Goal: Task Accomplishment & Management: Manage account settings

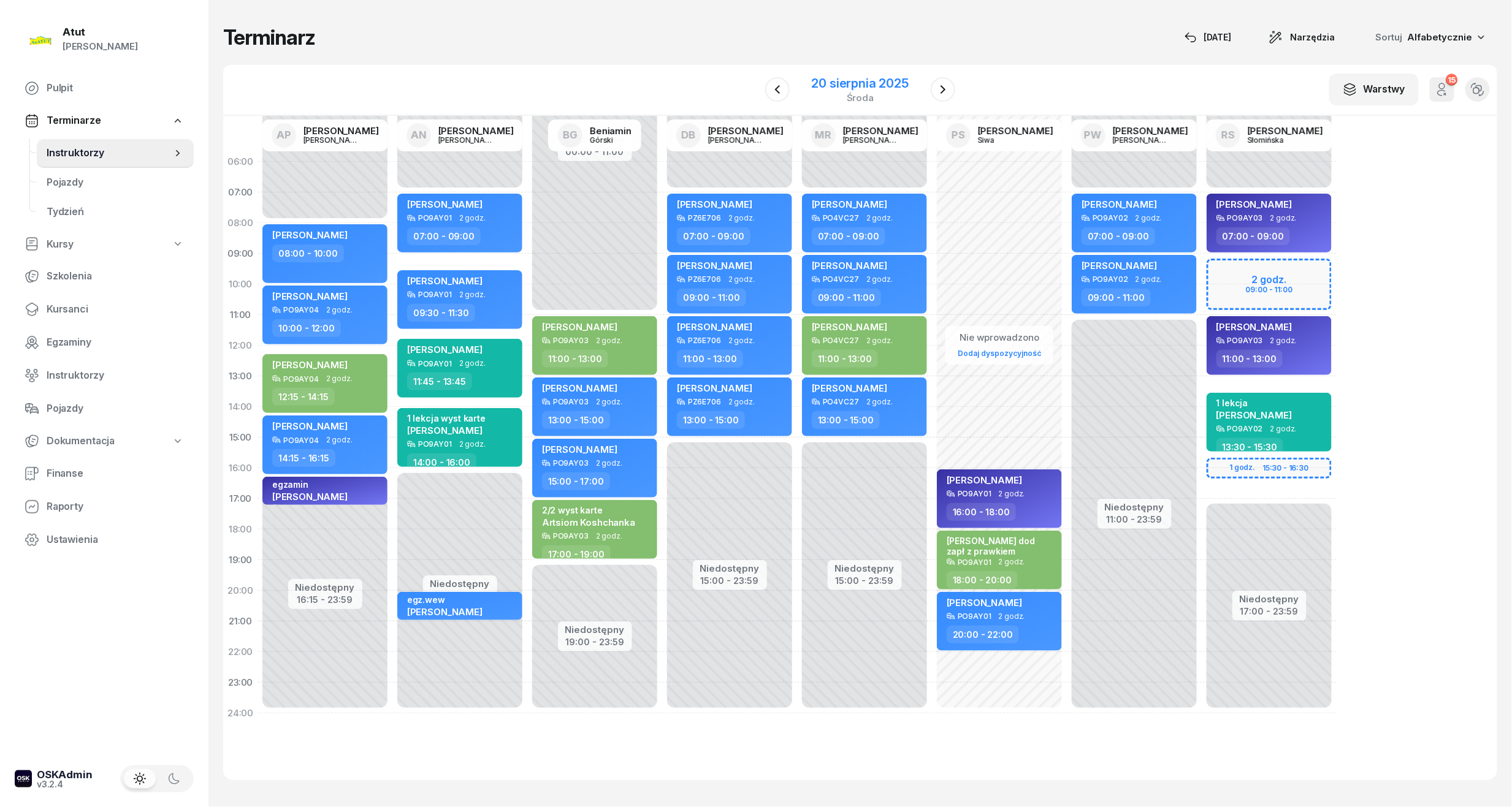
click at [839, 87] on div "20 sierpnia 2025" at bounding box center [860, 83] width 97 height 13
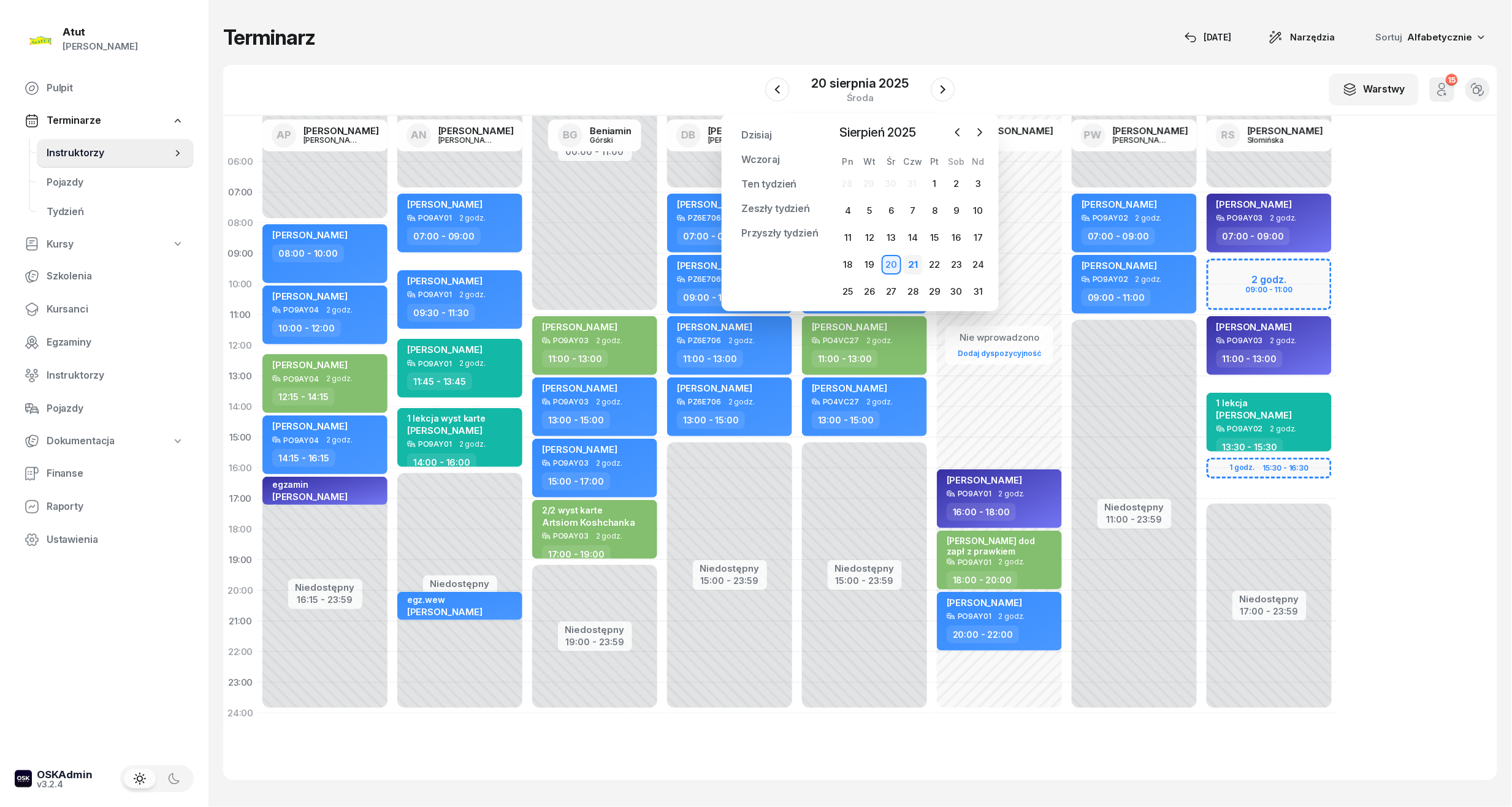
click at [913, 265] on div "21" at bounding box center [913, 264] width 19 height 19
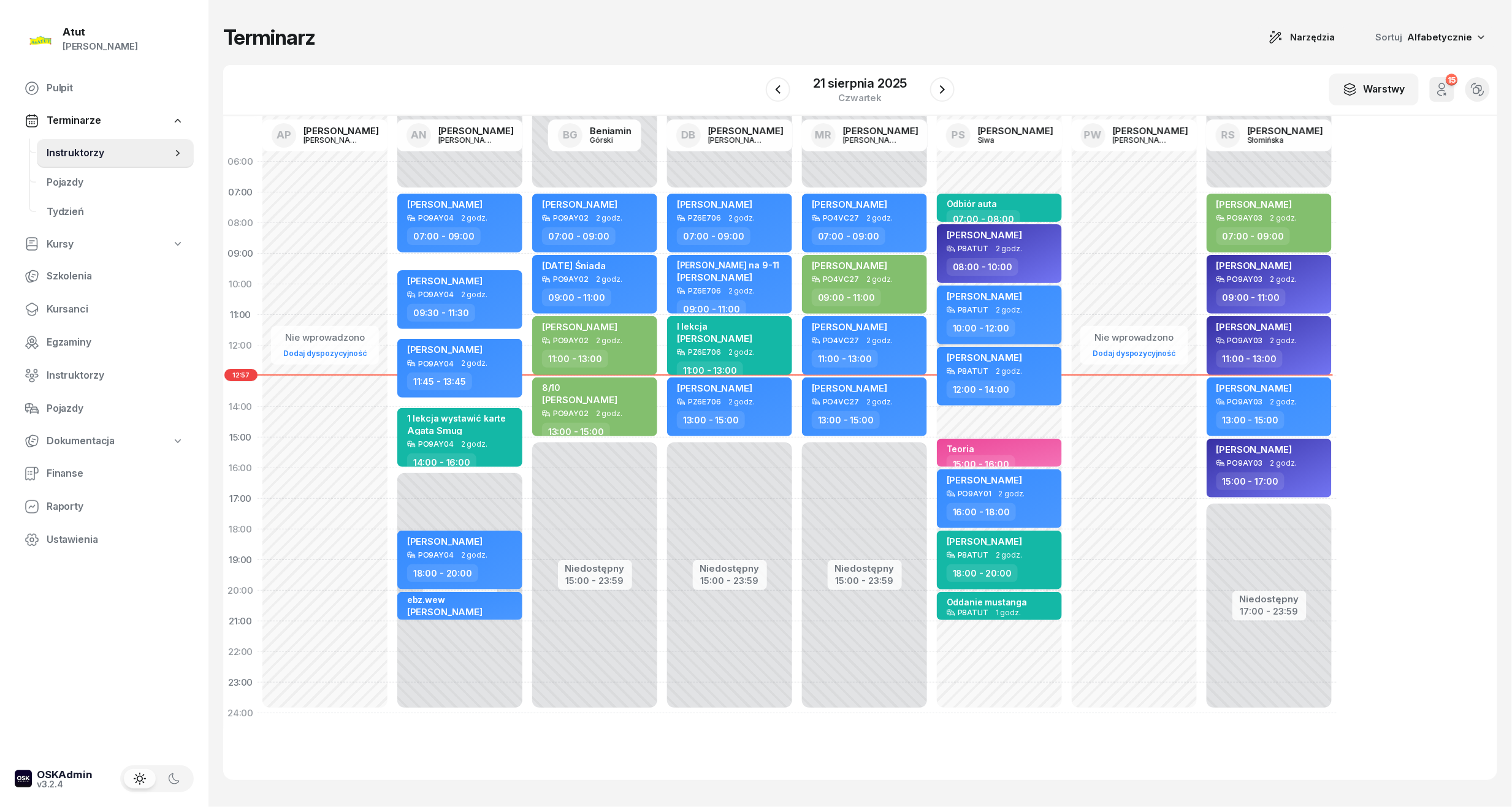
click at [1049, 296] on div "[PERSON_NAME]" at bounding box center [1000, 298] width 108 height 15
select select "10"
select select "12"
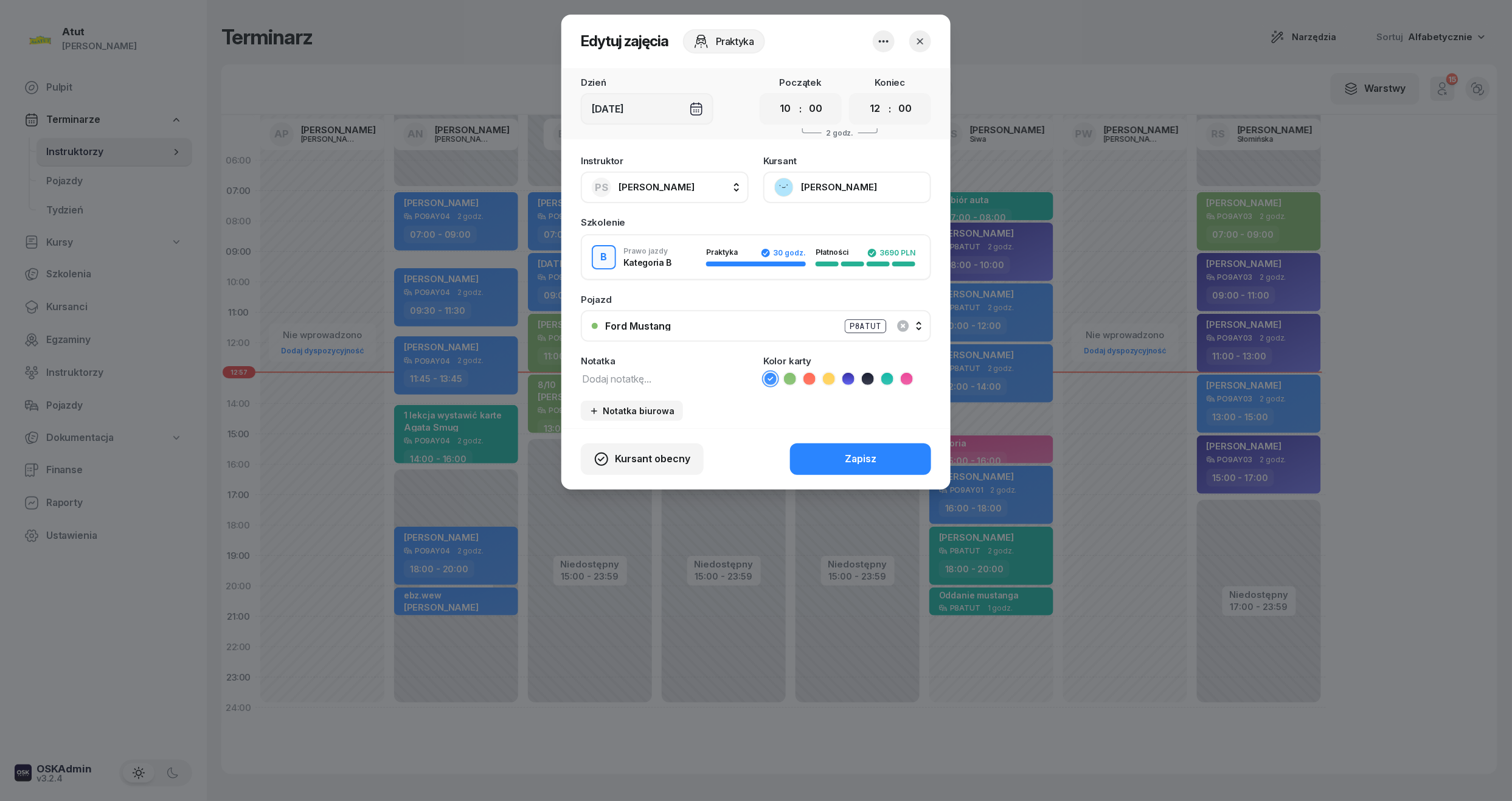
click at [831, 173] on button "[PERSON_NAME]" at bounding box center [848, 187] width 168 height 32
click at [834, 227] on link "Otwórz profil" at bounding box center [846, 229] width 161 height 31
